Goal: Obtain resource: Download file/media

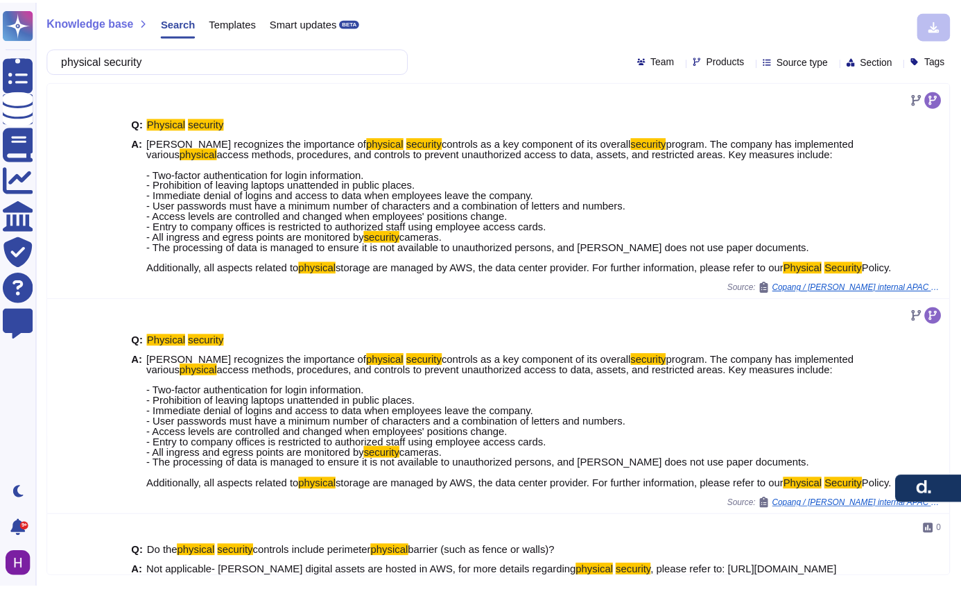
scroll to position [469, 0]
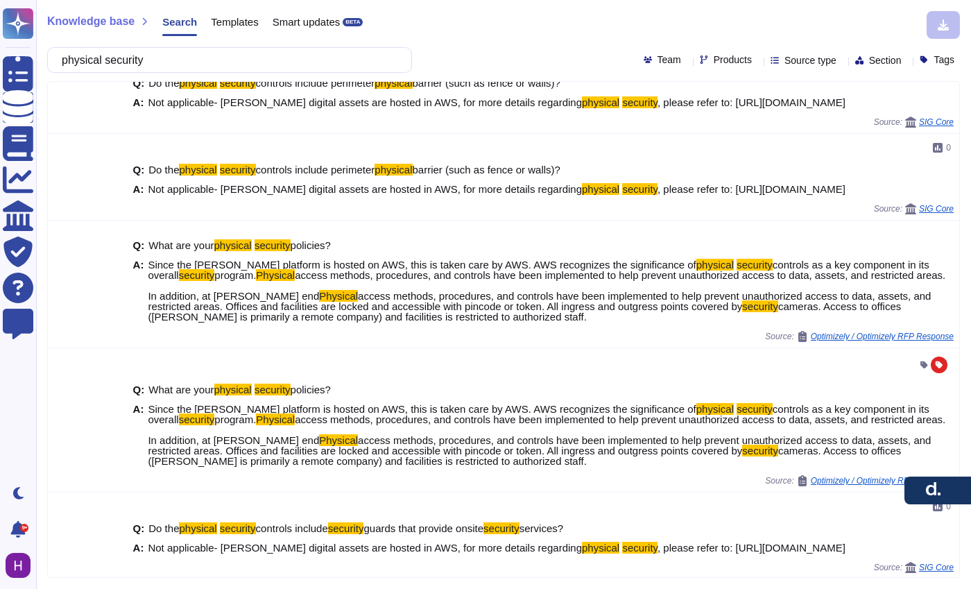
click at [226, 39] on div "Knowledge base Search Templates Smart updates BETA physical security Team Produ…" at bounding box center [503, 294] width 935 height 589
click at [214, 60] on input "physical security" at bounding box center [226, 60] width 343 height 24
click at [235, 27] on div "Templates" at bounding box center [227, 25] width 61 height 28
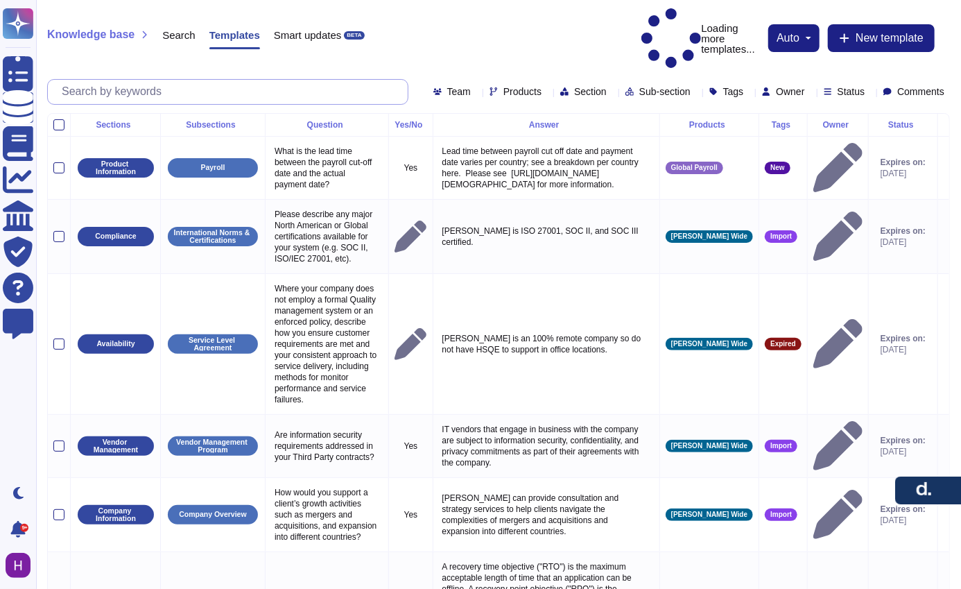
click at [148, 80] on input "text" at bounding box center [231, 92] width 353 height 24
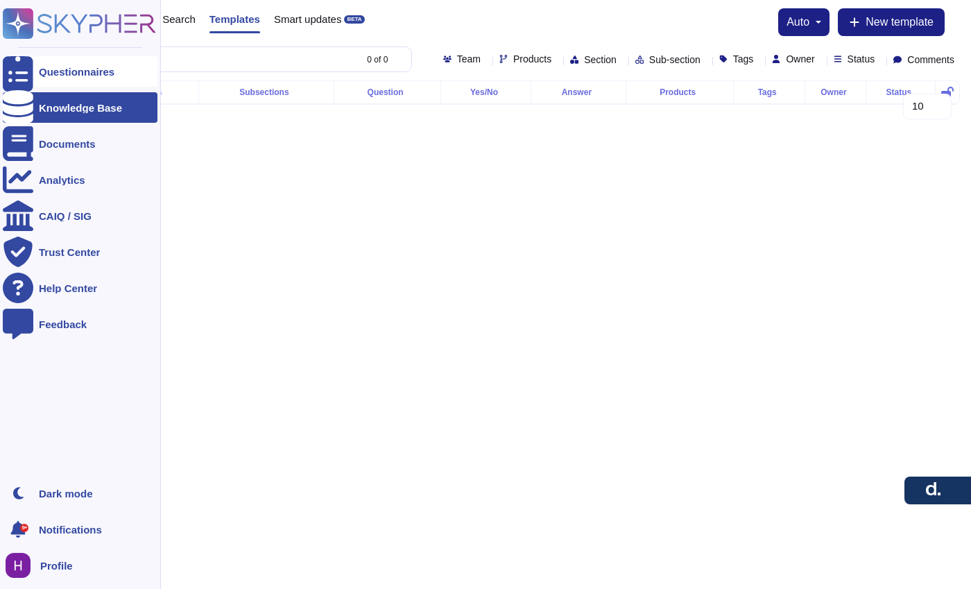
type input "AWS system"
click at [55, 69] on div "Questionnaires" at bounding box center [77, 72] width 76 height 10
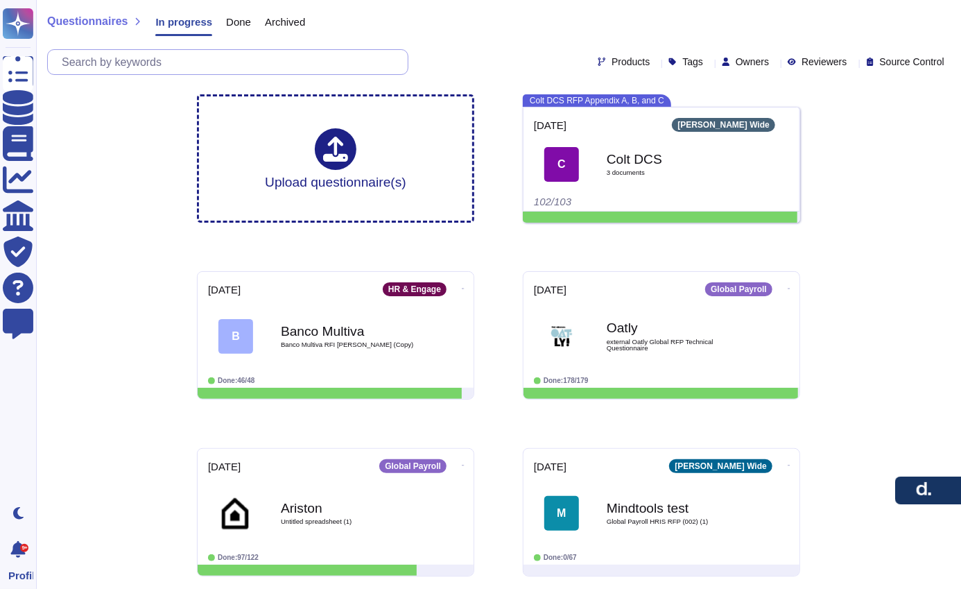
click at [206, 65] on input "text" at bounding box center [231, 62] width 353 height 24
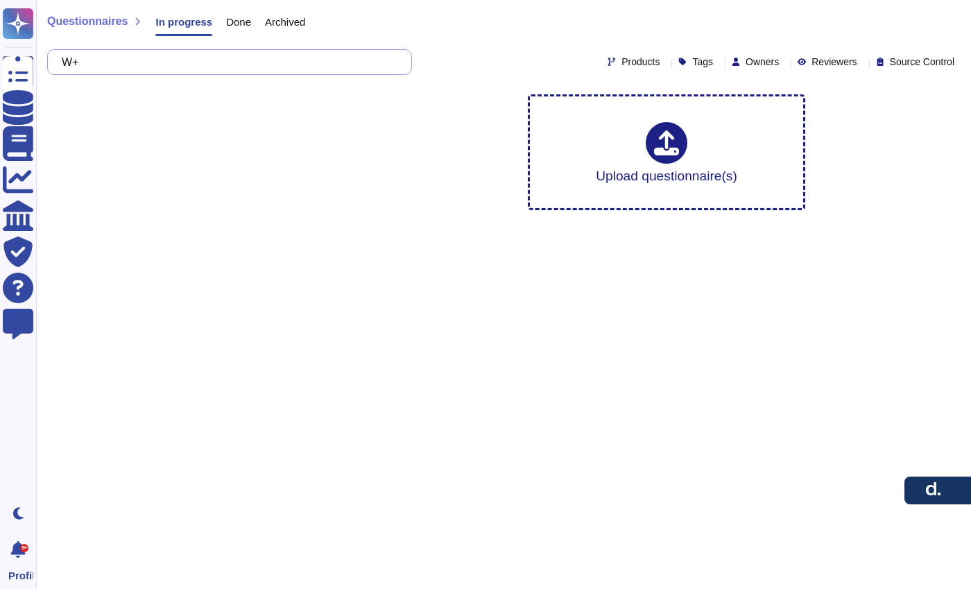
type input "W"
type input "AWS"
click at [234, 23] on span "Done" at bounding box center [238, 22] width 25 height 10
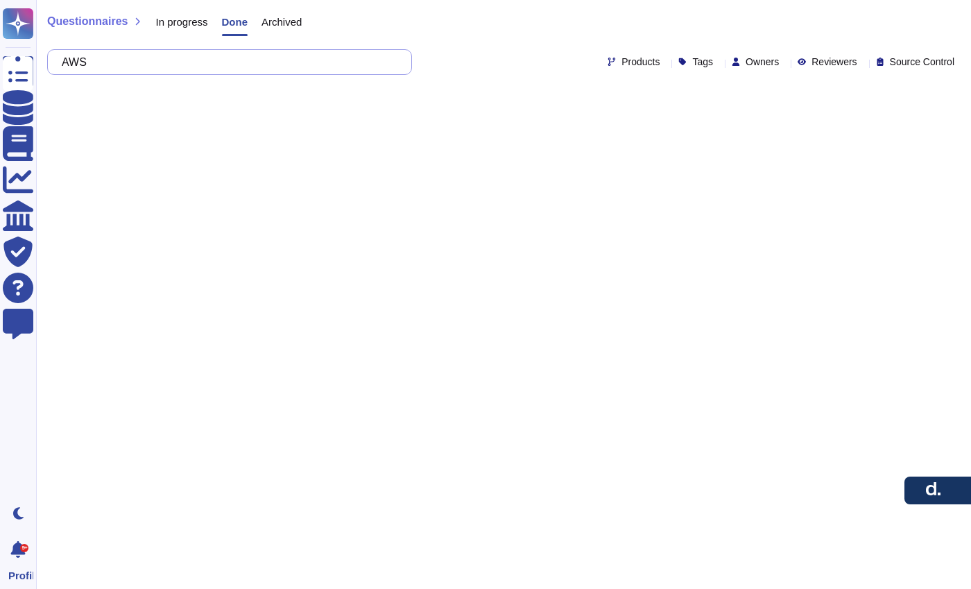
click at [214, 64] on input "AWS" at bounding box center [226, 62] width 343 height 24
click at [207, 70] on input "AWS" at bounding box center [226, 62] width 343 height 24
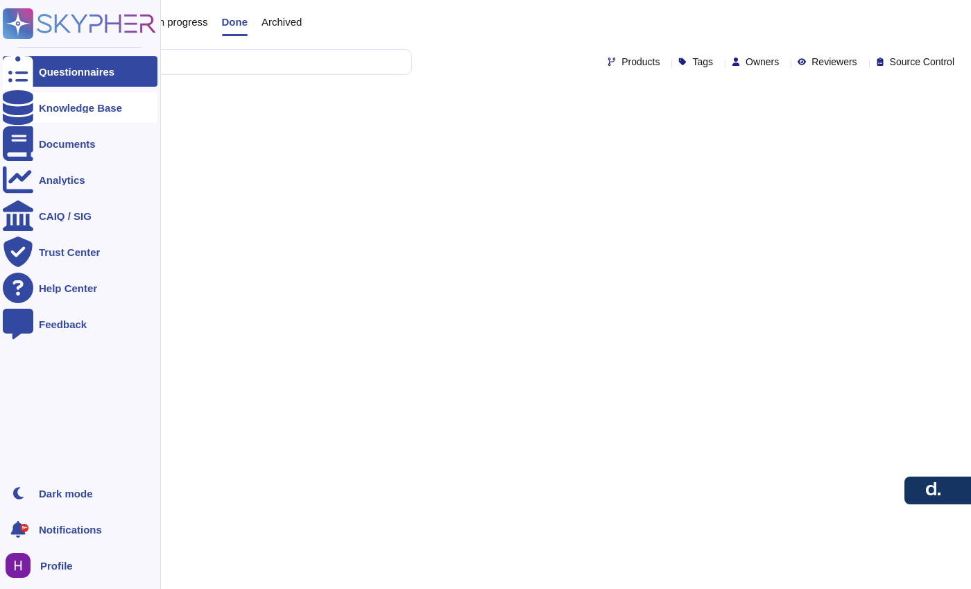
click at [92, 112] on div "Knowledge Base" at bounding box center [80, 108] width 83 height 10
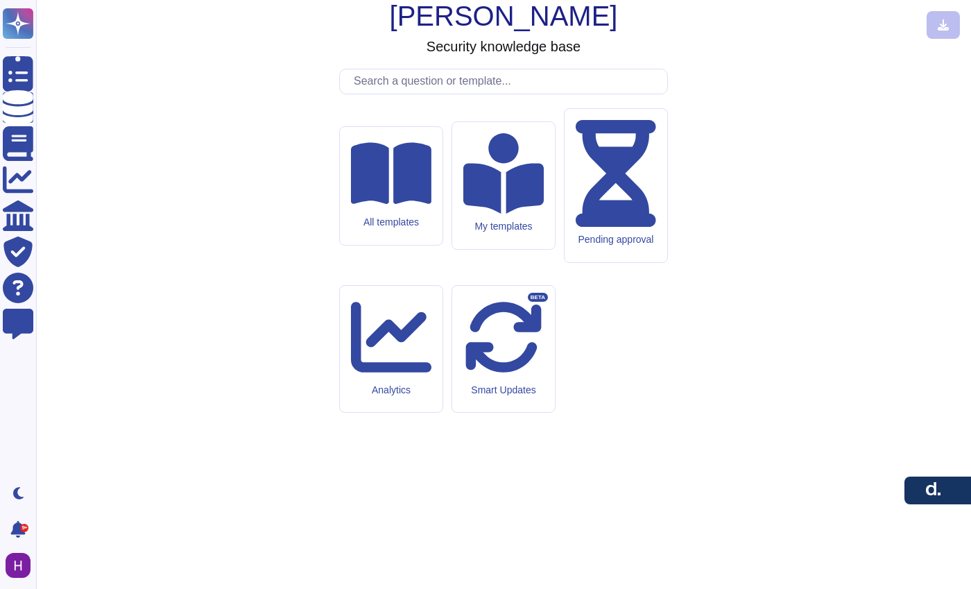
click at [501, 94] on input "text" at bounding box center [507, 81] width 320 height 24
click at [428, 246] on div "All templates" at bounding box center [390, 185] width 103 height 119
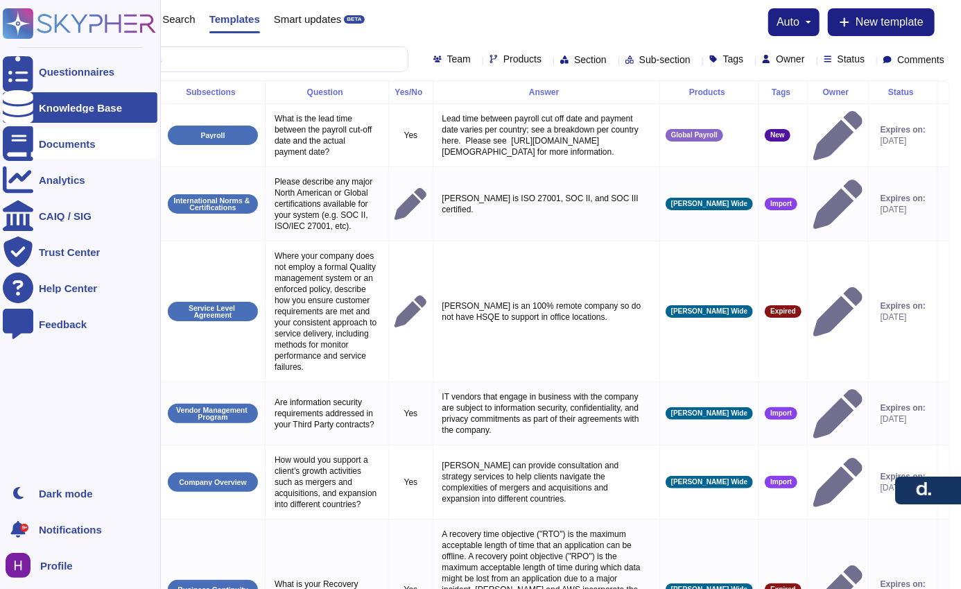
click at [60, 147] on div "Documents" at bounding box center [67, 144] width 57 height 10
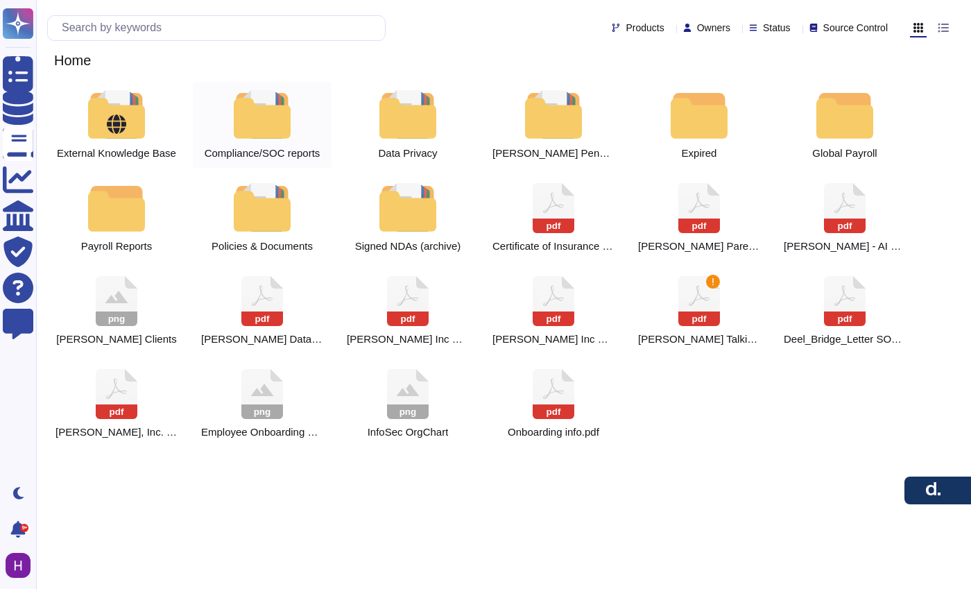
click at [292, 128] on div at bounding box center [262, 114] width 61 height 49
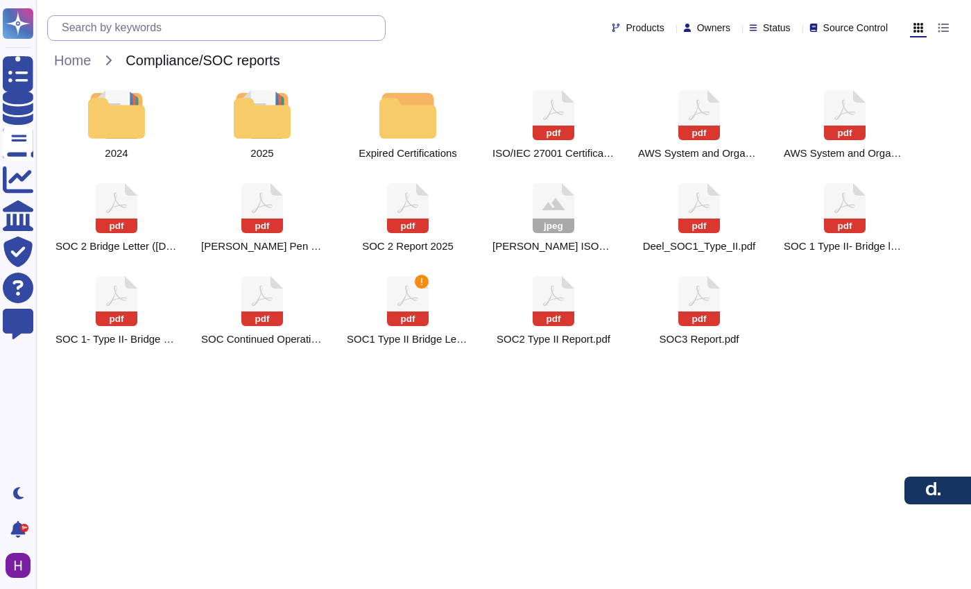
click at [182, 31] on input "text" at bounding box center [220, 28] width 330 height 24
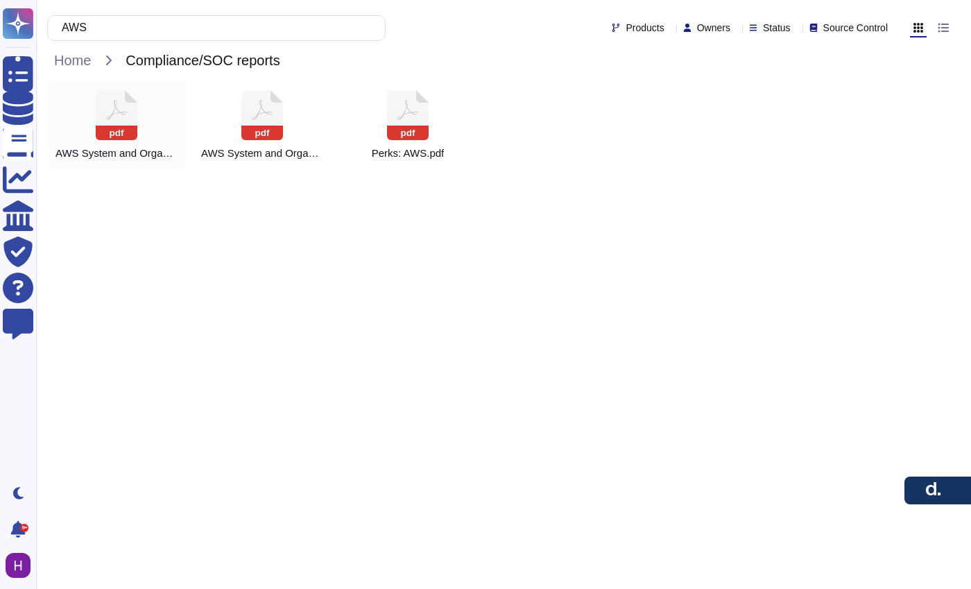
type input "AWS"
click at [165, 137] on div "pdf AWS System and Organization Controls SOC 1 Report.pdf" at bounding box center [116, 125] width 139 height 86
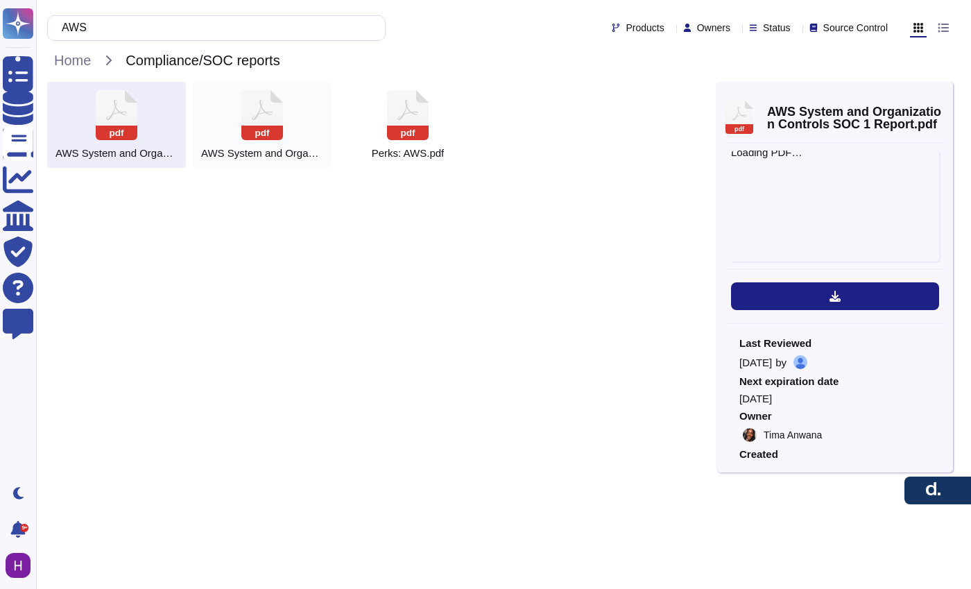
click at [298, 128] on div "pdf AWS System and Organization Controls SOC 2 Report.pdf" at bounding box center [262, 125] width 139 height 86
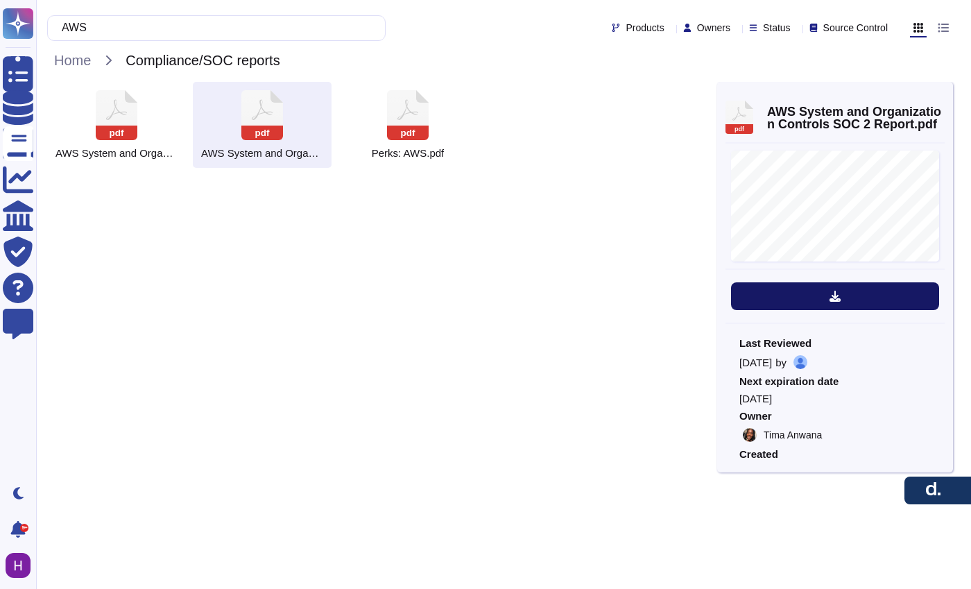
click at [843, 295] on button at bounding box center [835, 296] width 208 height 28
click at [37, 166] on div "pdf AWS System and Organization Controls SOC 1 Report.pdf pdf AWS System and Or…" at bounding box center [503, 130] width 935 height 97
click at [148, 124] on div "pdf AWS System and Organization Controls SOC 1 Report.pdf" at bounding box center [116, 125] width 139 height 86
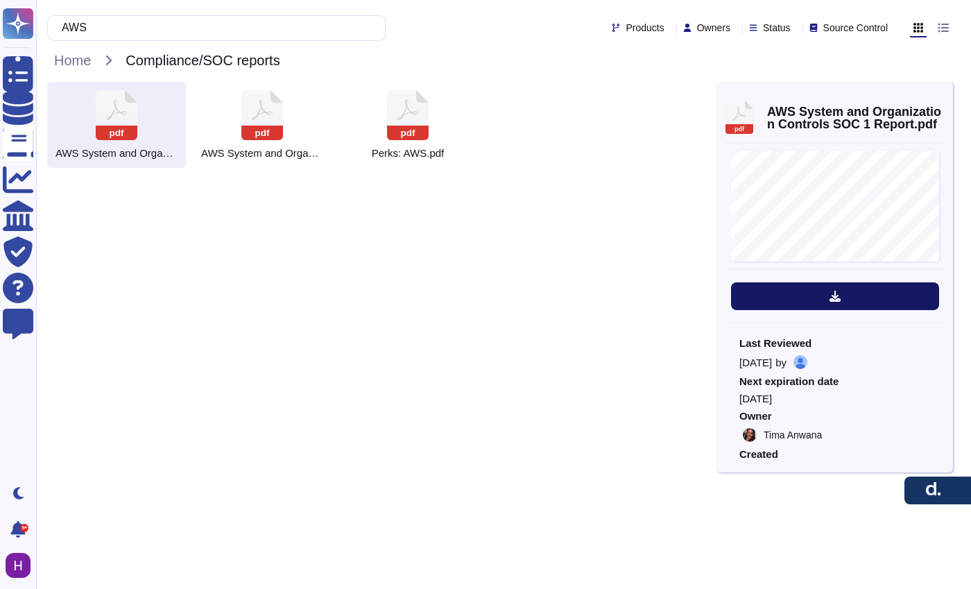
click at [842, 299] on button at bounding box center [835, 296] width 208 height 28
